Goal: Find specific page/section: Find specific page/section

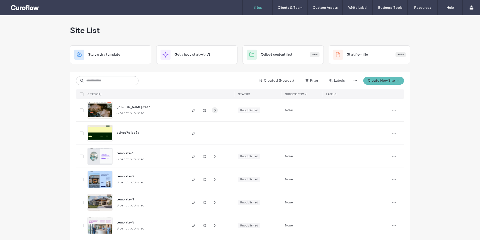
click at [214, 111] on icon "button" at bounding box center [215, 110] width 4 height 4
click at [213, 156] on icon "button" at bounding box center [215, 156] width 4 height 4
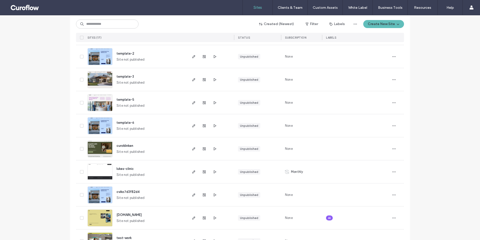
scroll to position [13, 0]
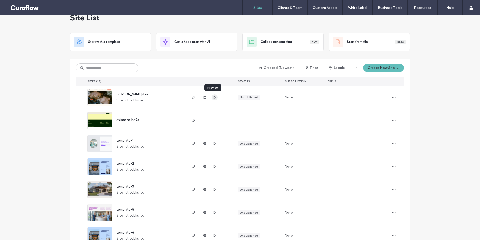
click at [213, 97] on icon "button" at bounding box center [215, 97] width 4 height 4
click at [214, 142] on icon "button" at bounding box center [215, 143] width 4 height 4
